Goal: Information Seeking & Learning: Compare options

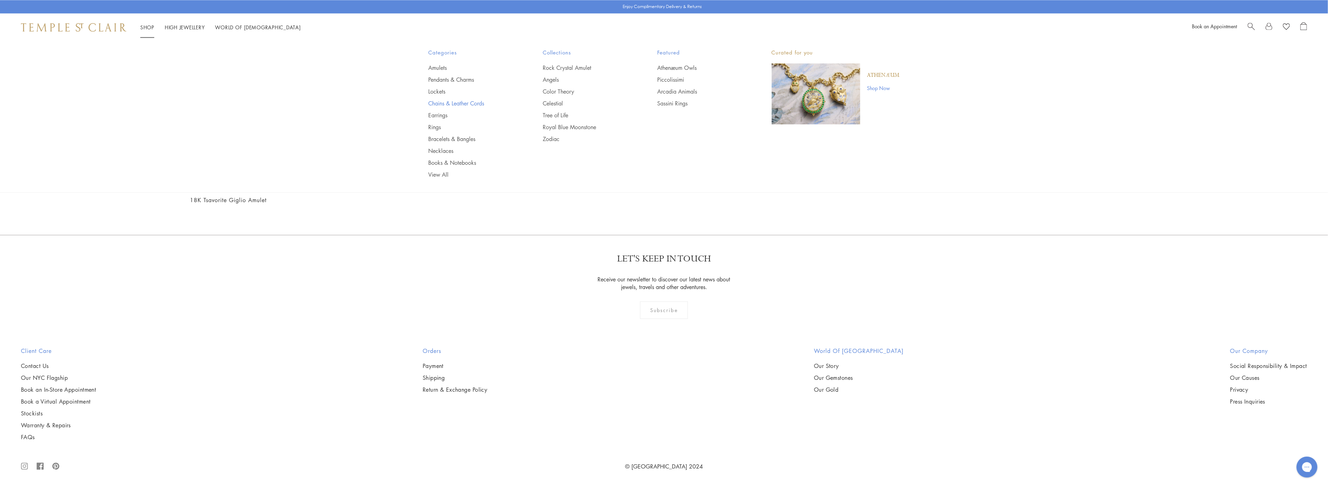
click at [467, 103] on link "Chains & Leather Cords" at bounding box center [471, 103] width 87 height 8
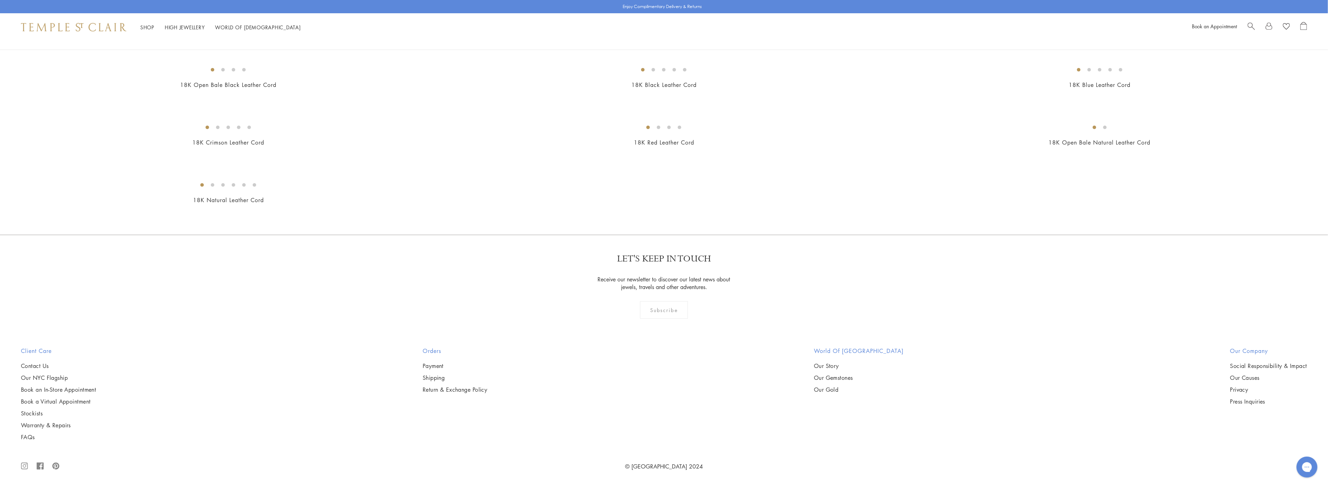
scroll to position [1047, 0]
click at [0, 0] on img at bounding box center [0, 0] width 0 height 0
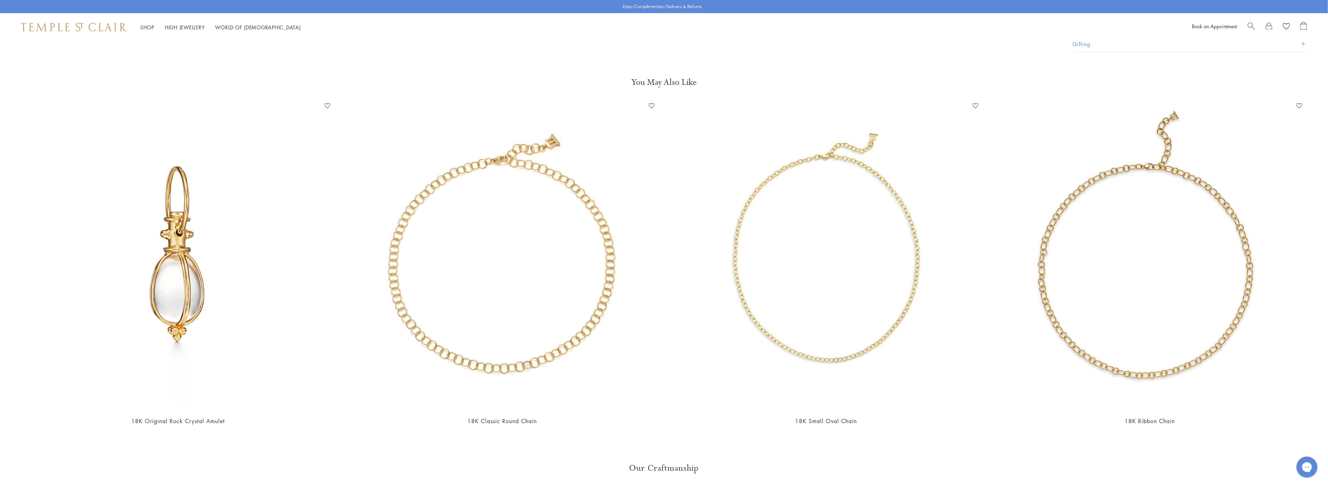
scroll to position [1021, 0]
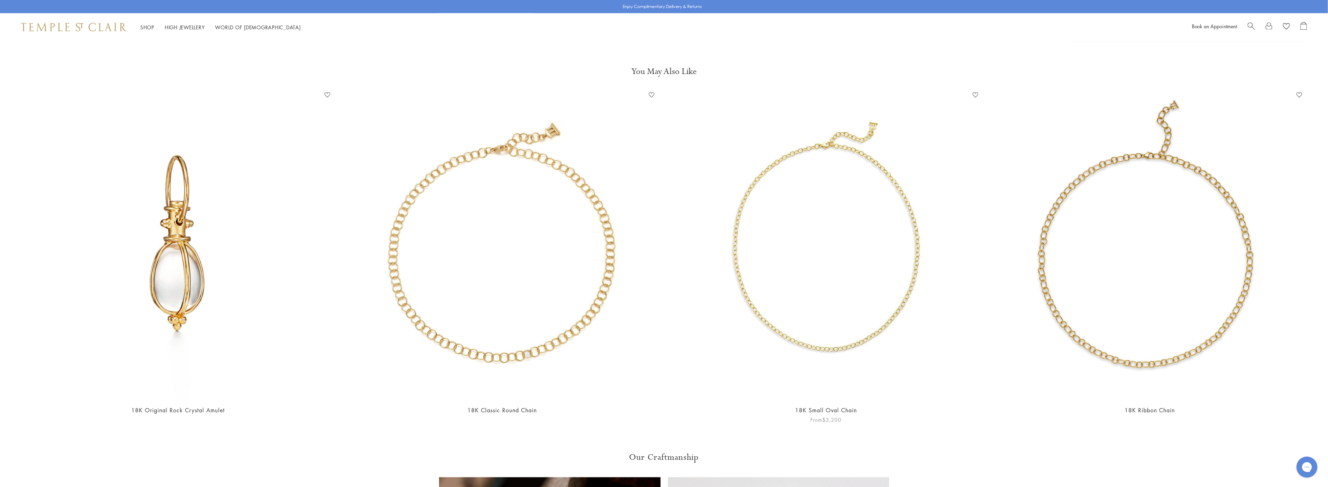
click at [771, 257] on img at bounding box center [826, 244] width 310 height 310
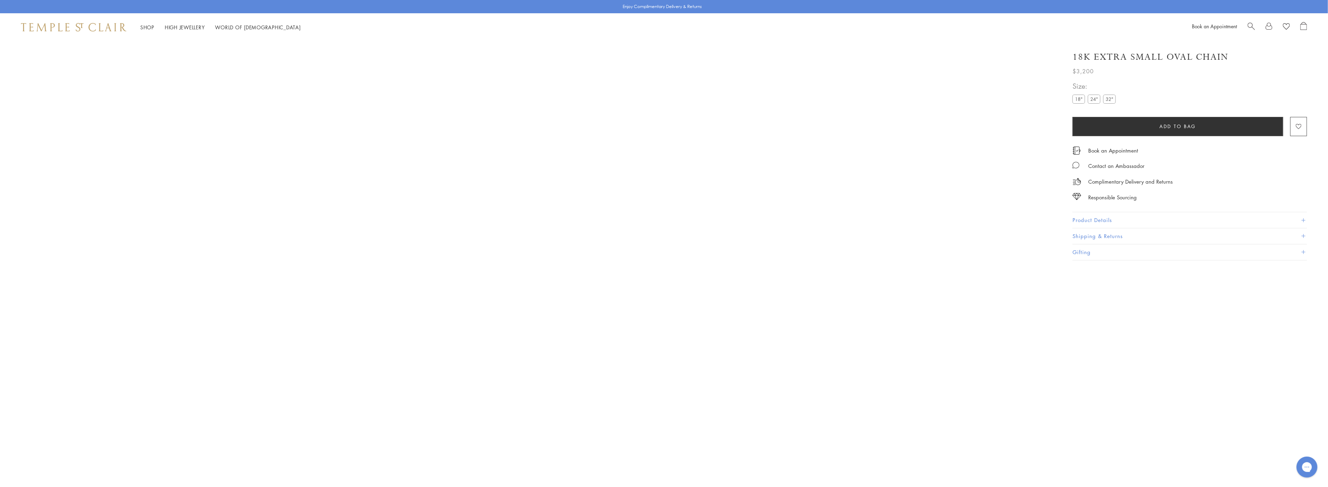
scroll to position [41, 0]
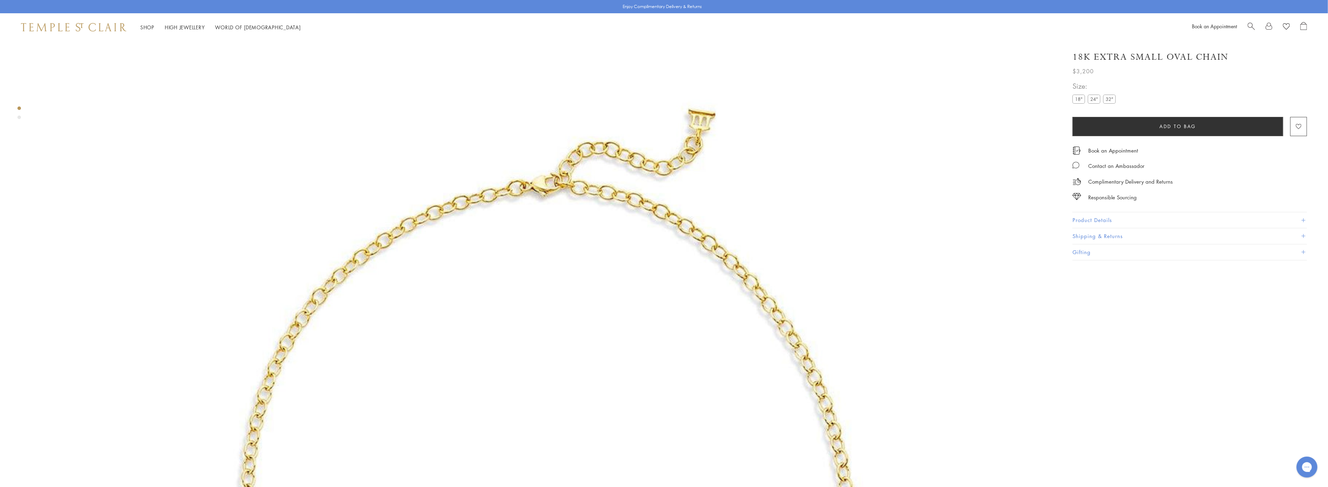
click at [1080, 99] on label "18"" at bounding box center [1078, 99] width 13 height 9
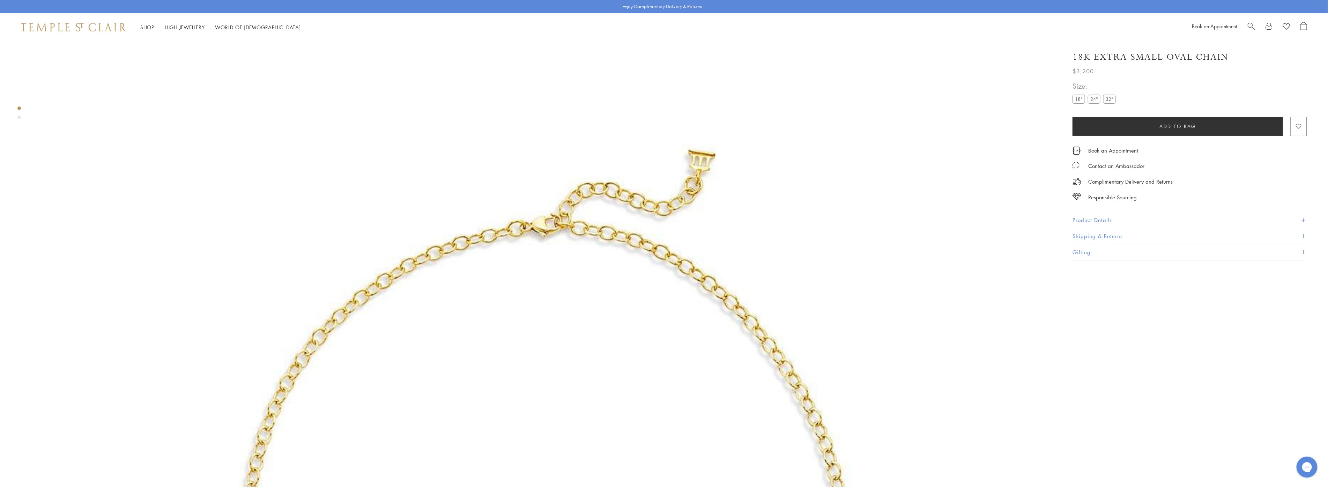
scroll to position [0, 0]
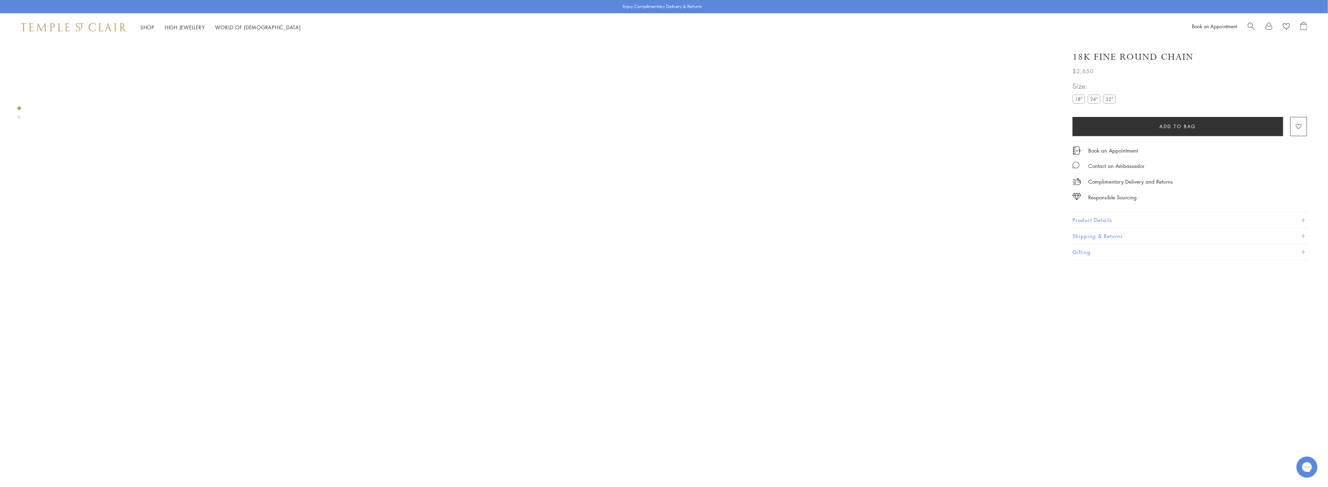
scroll to position [41, 0]
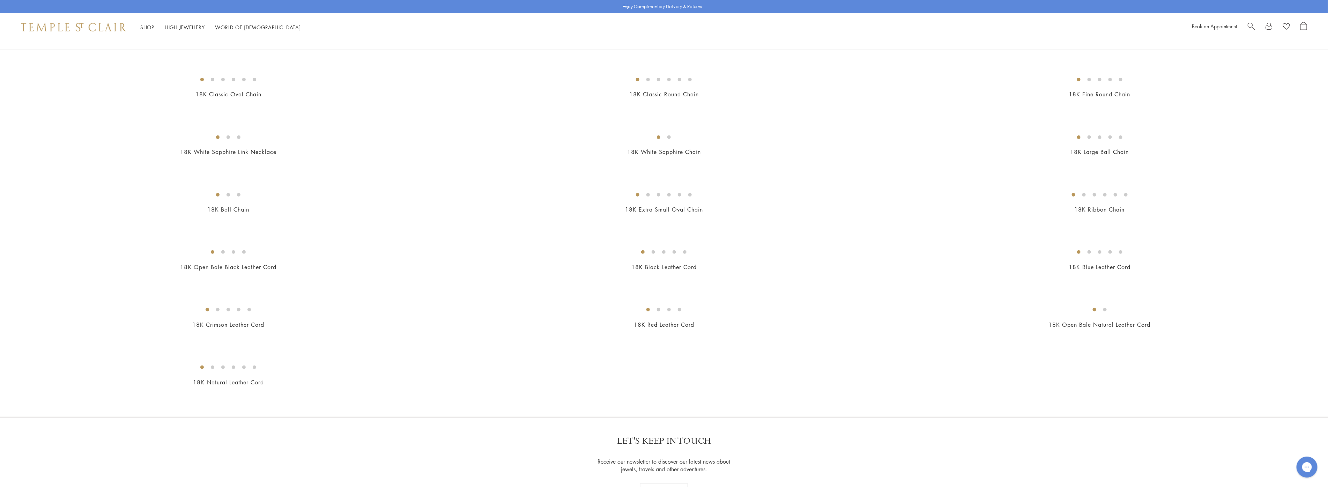
scroll to position [232, 0]
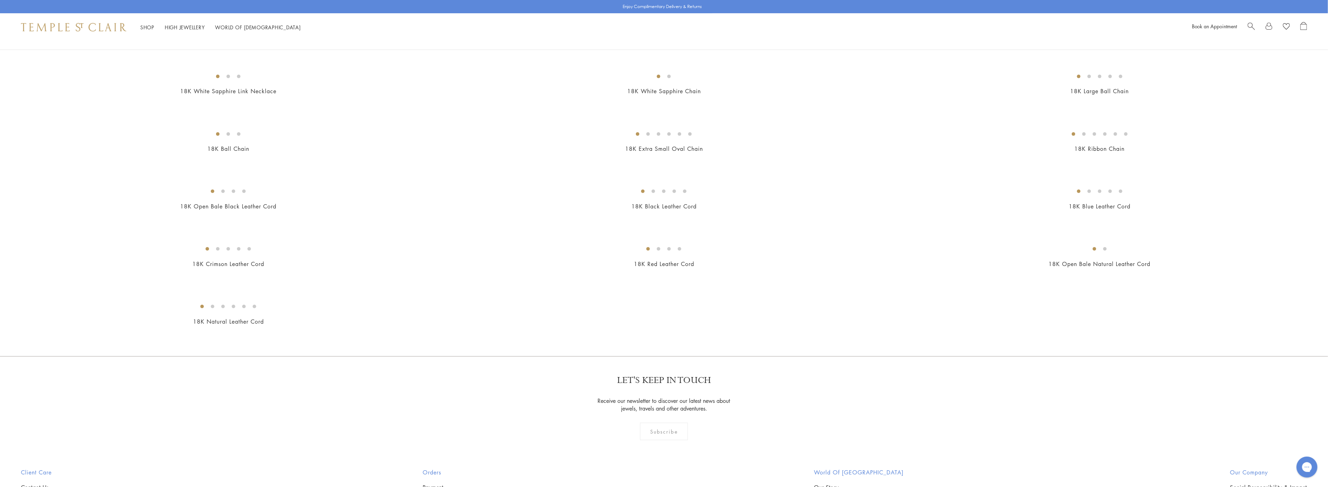
click at [0, 0] on img at bounding box center [0, 0] width 0 height 0
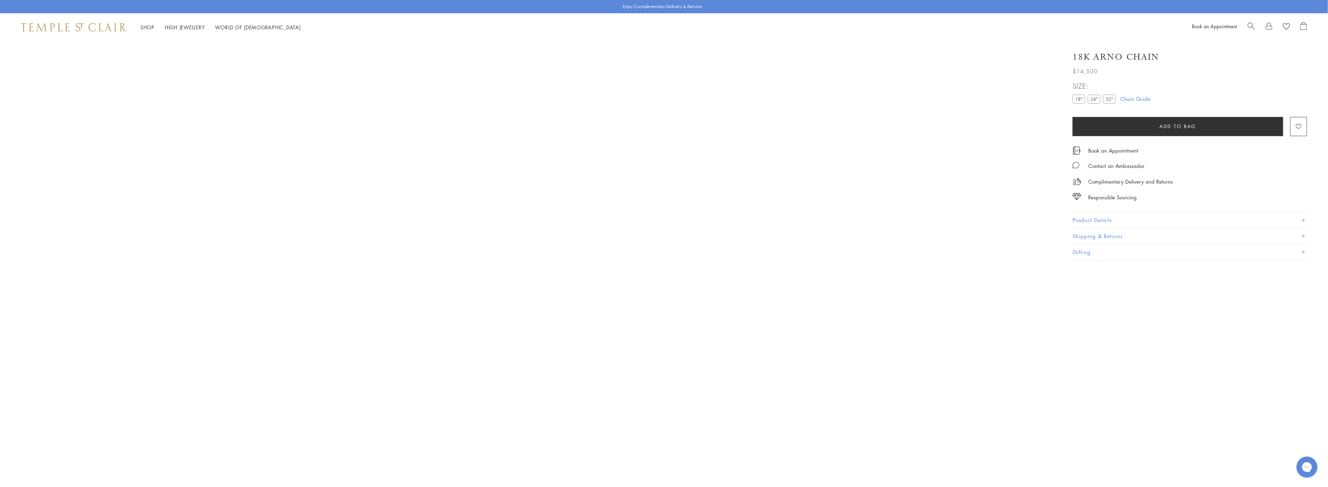
scroll to position [41, 0]
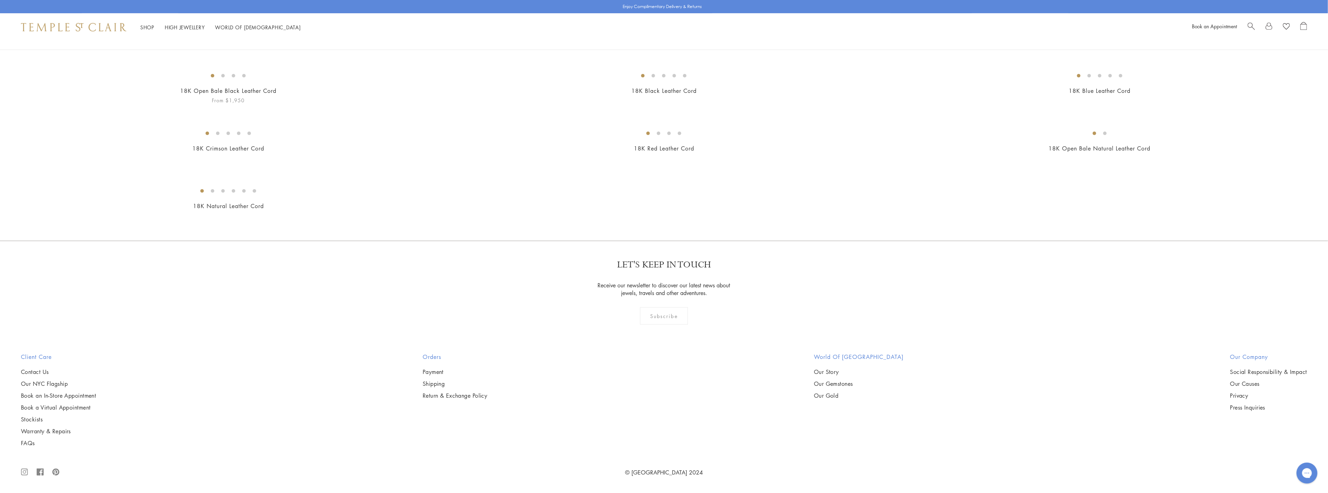
scroll to position [3373, 0]
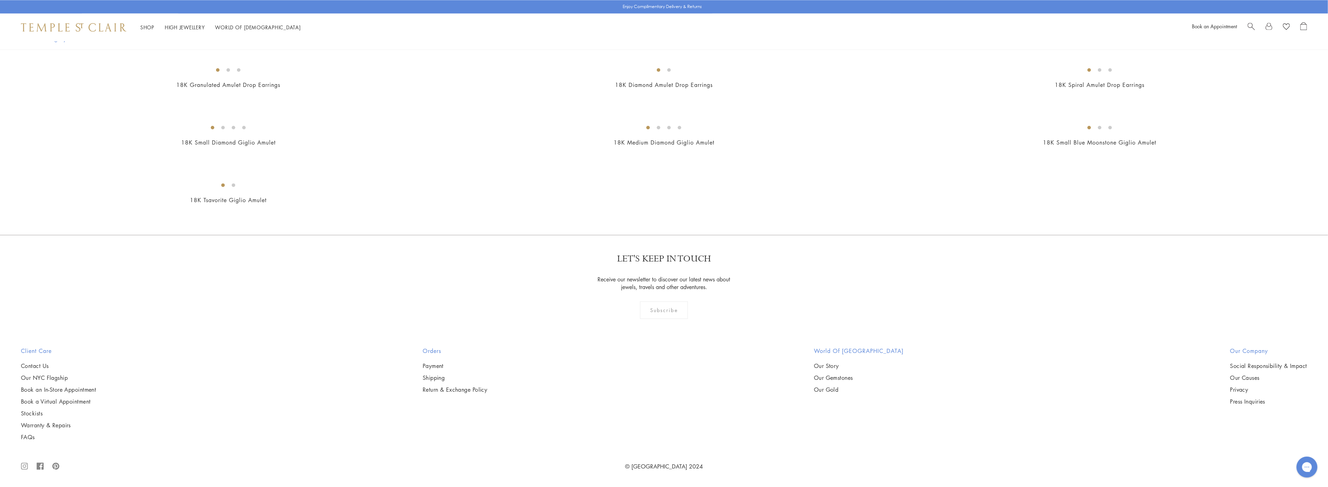
scroll to position [3257, 0]
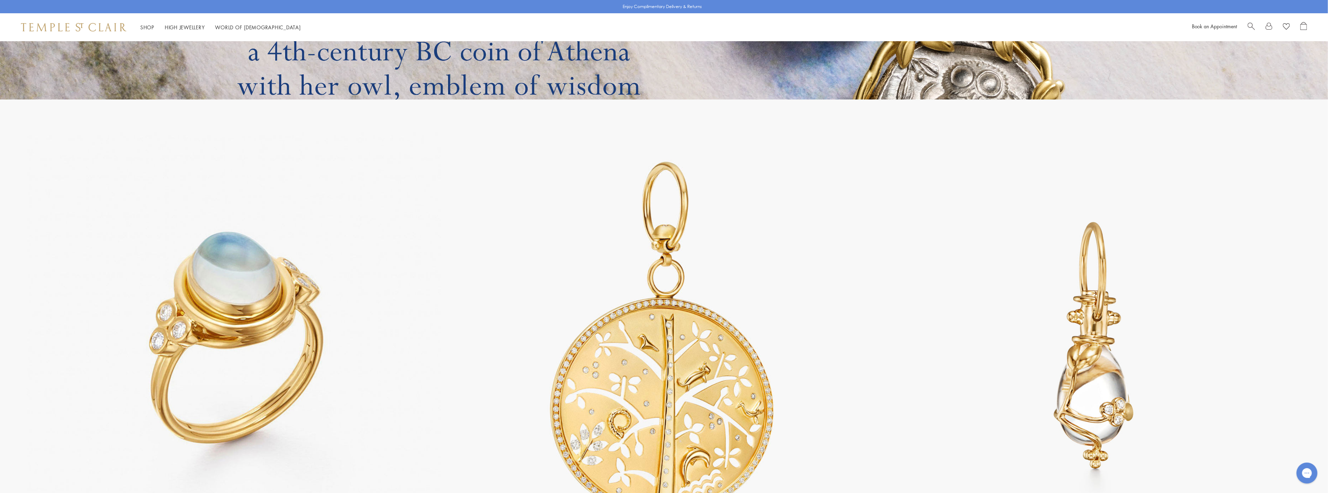
scroll to position [2399, 0]
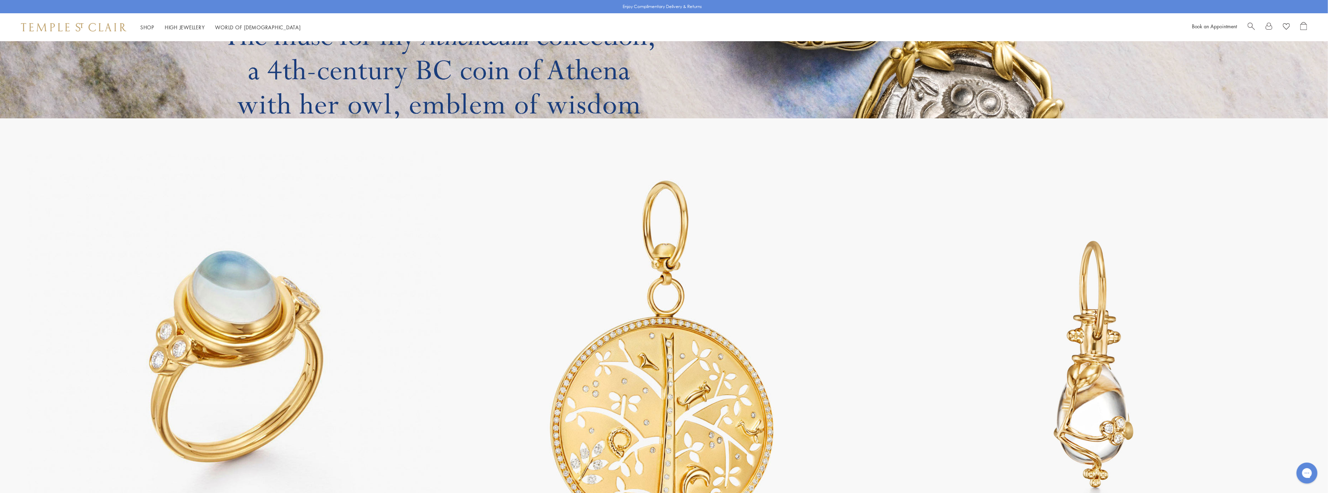
click at [228, 281] on img at bounding box center [234, 364] width 426 height 426
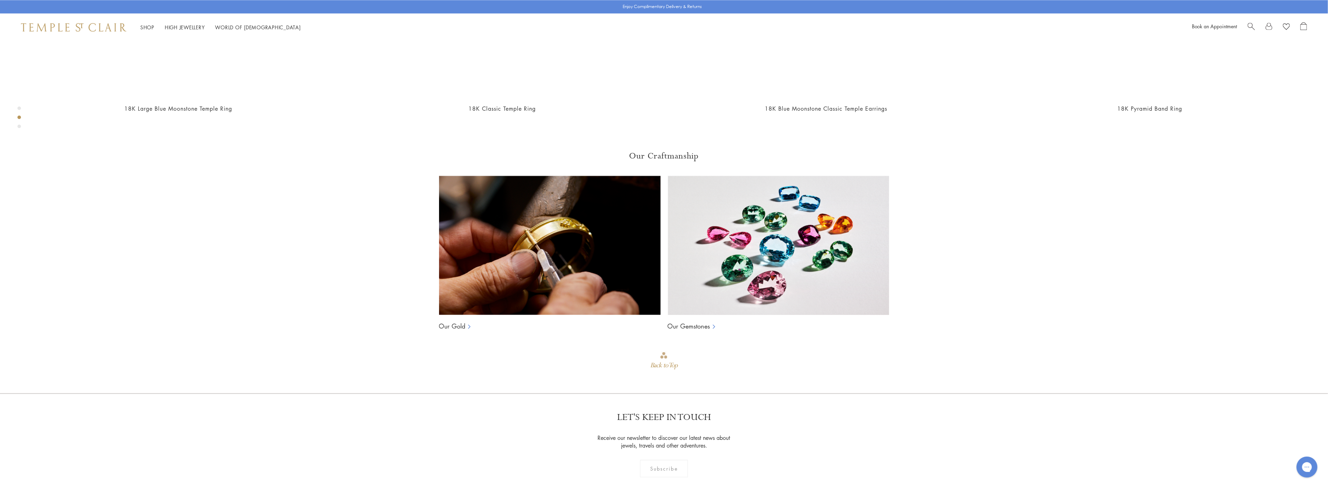
scroll to position [855, 0]
